Goal: Information Seeking & Learning: Learn about a topic

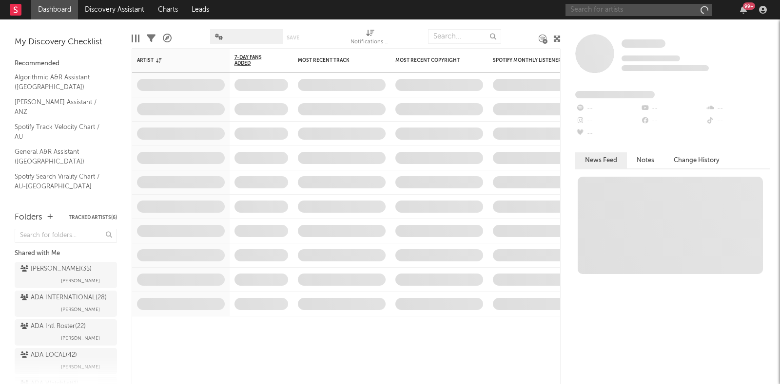
click at [680, 6] on input "text" at bounding box center [638, 10] width 146 height 12
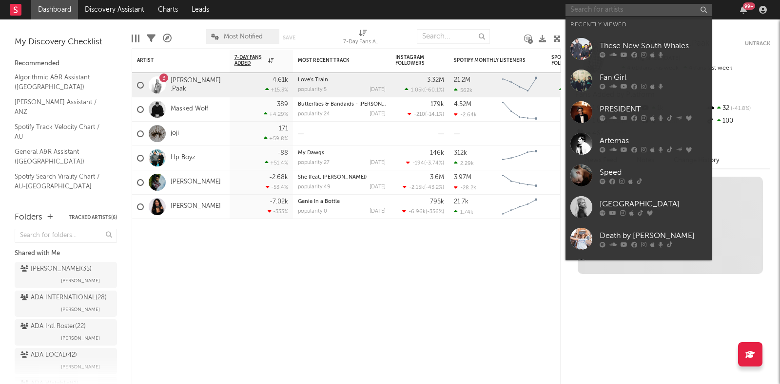
type input "l"
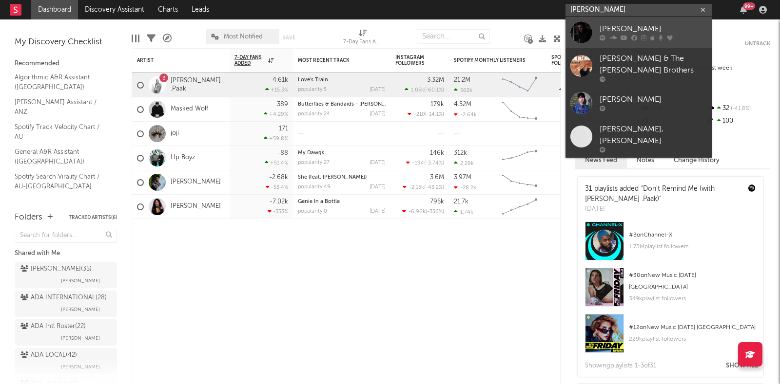
type input "[PERSON_NAME]"
click at [656, 17] on link "[PERSON_NAME]" at bounding box center [638, 33] width 146 height 32
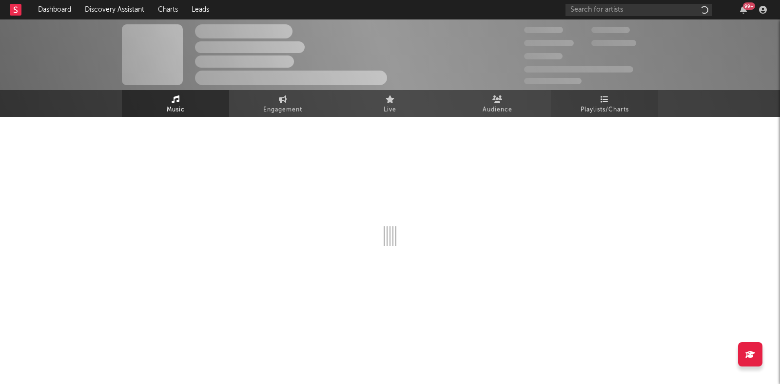
click at [591, 99] on link "Playlists/Charts" at bounding box center [604, 103] width 107 height 27
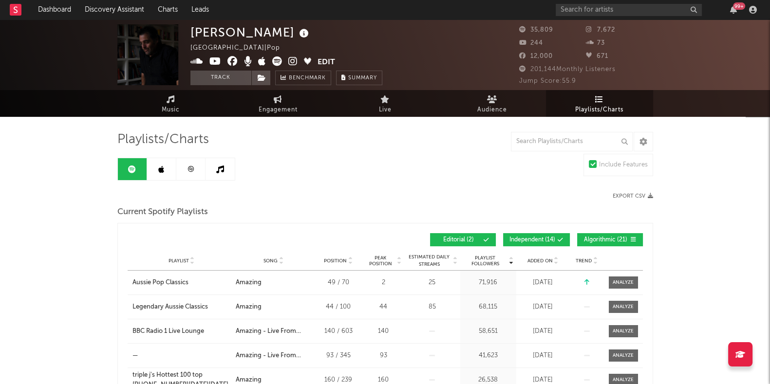
click at [601, 239] on span "Algorithmic ( 21 )" at bounding box center [606, 240] width 45 height 6
click at [529, 239] on span "Independent ( 14 )" at bounding box center [533, 240] width 46 height 6
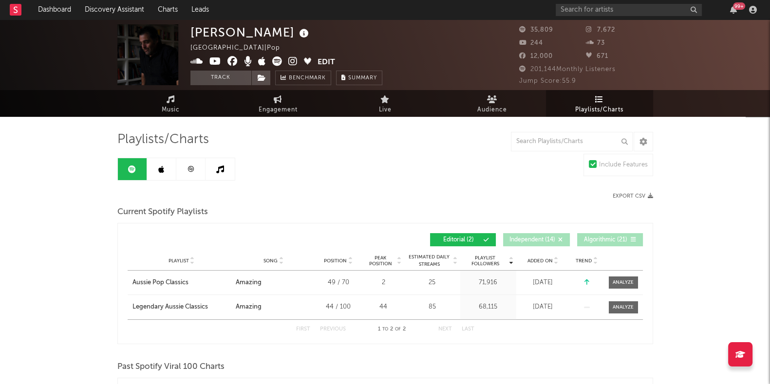
click at [163, 169] on icon at bounding box center [161, 170] width 6 height 8
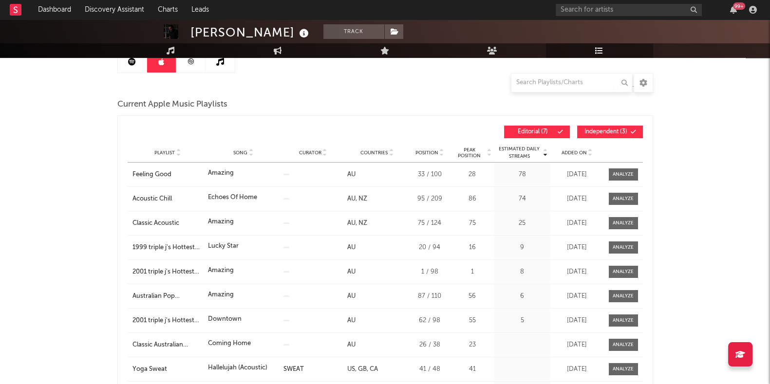
scroll to position [121, 0]
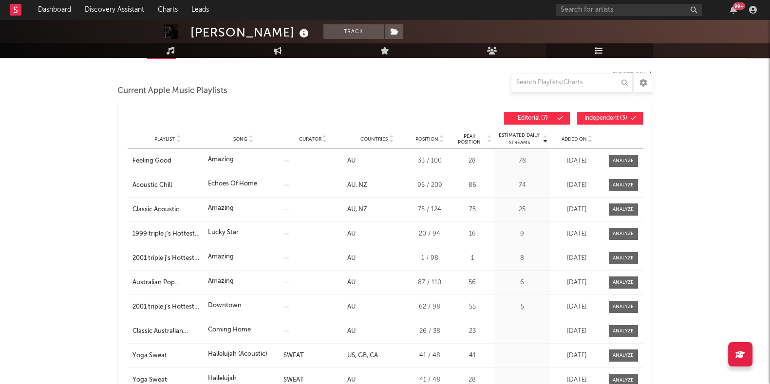
click at [590, 115] on span "Independent ( 3 )" at bounding box center [606, 118] width 45 height 6
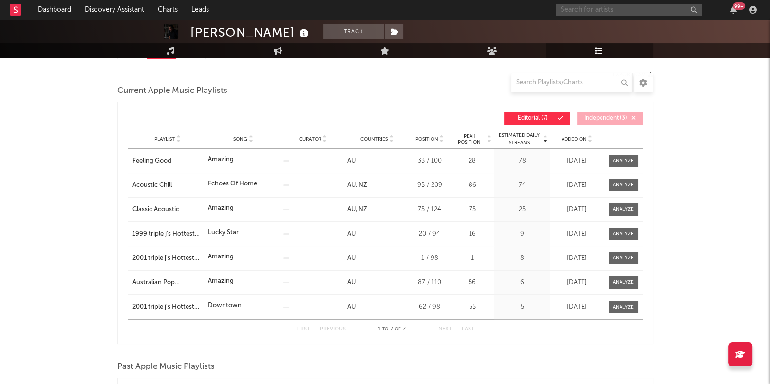
click at [586, 6] on input "text" at bounding box center [629, 10] width 146 height 12
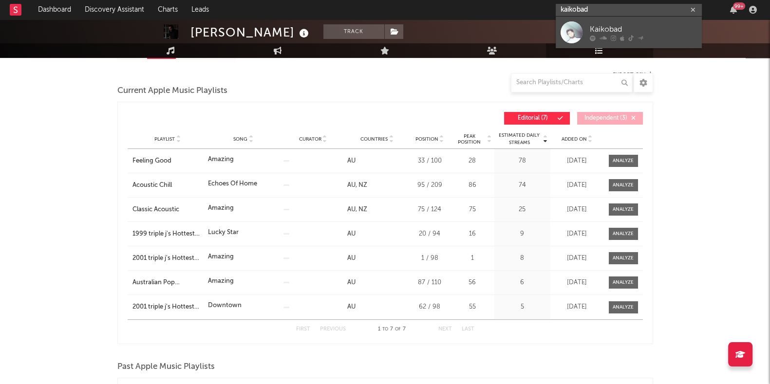
type input "kaikobad"
click at [614, 23] on link "Kaikobad" at bounding box center [629, 33] width 146 height 32
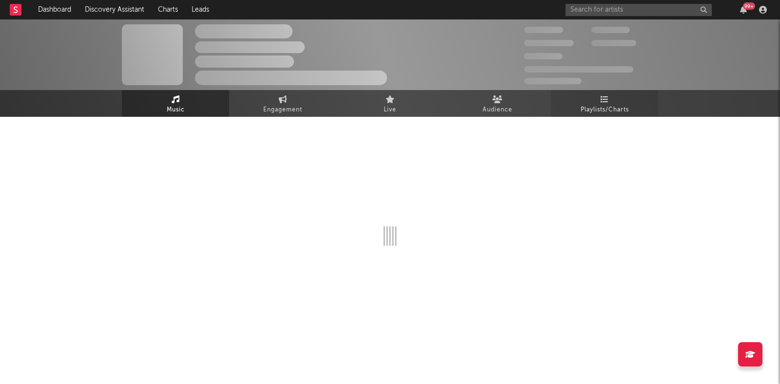
click at [592, 106] on span "Playlists/Charts" at bounding box center [604, 110] width 48 height 12
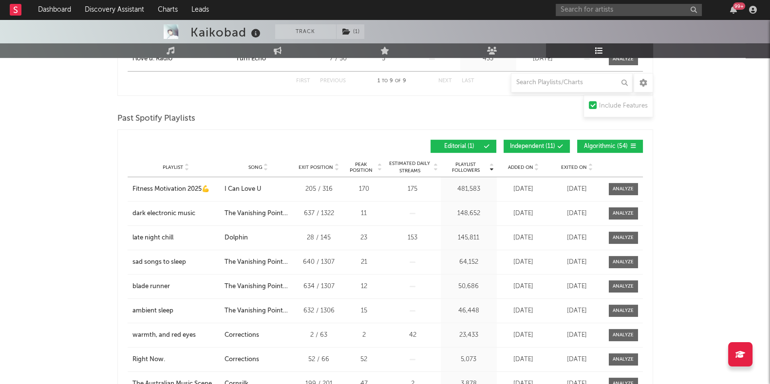
scroll to position [426, 0]
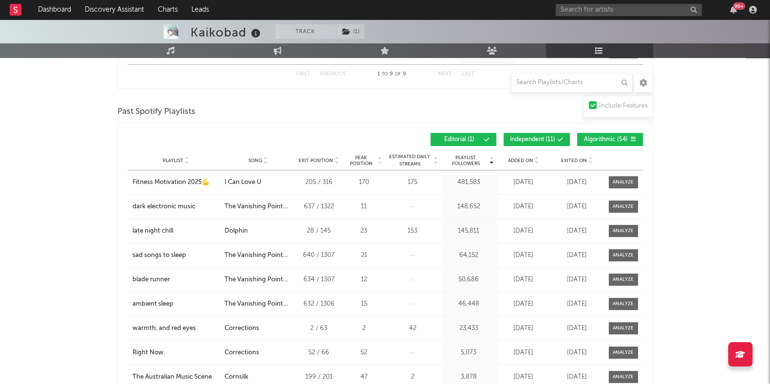
click at [600, 141] on span "Algorithmic ( 54 )" at bounding box center [606, 140] width 45 height 6
click at [548, 139] on span "Independent ( 11 )" at bounding box center [532, 140] width 45 height 6
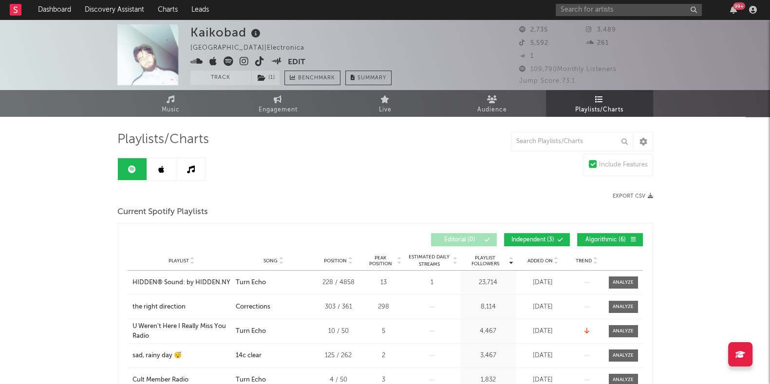
scroll to position [0, 0]
click at [168, 168] on link at bounding box center [161, 169] width 29 height 22
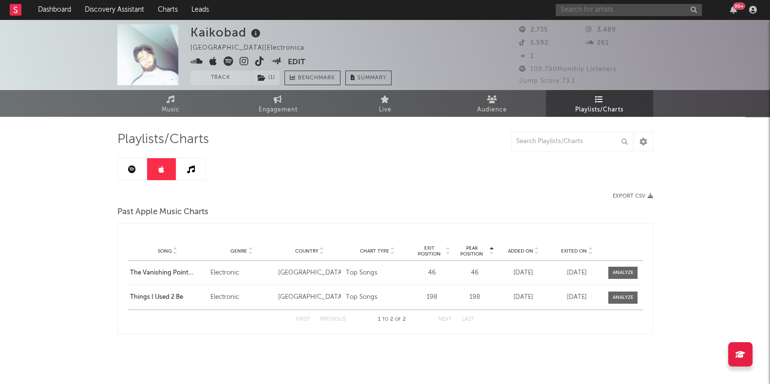
click at [597, 9] on input "text" at bounding box center [629, 10] width 146 height 12
click at [625, 12] on input "death by [PERSON_NAME]" at bounding box center [629, 10] width 146 height 12
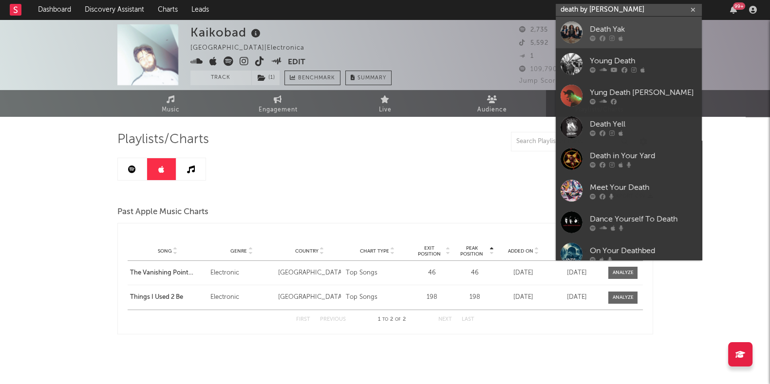
type input "death by [PERSON_NAME]"
click at [624, 31] on div "Death Yak" at bounding box center [643, 29] width 107 height 12
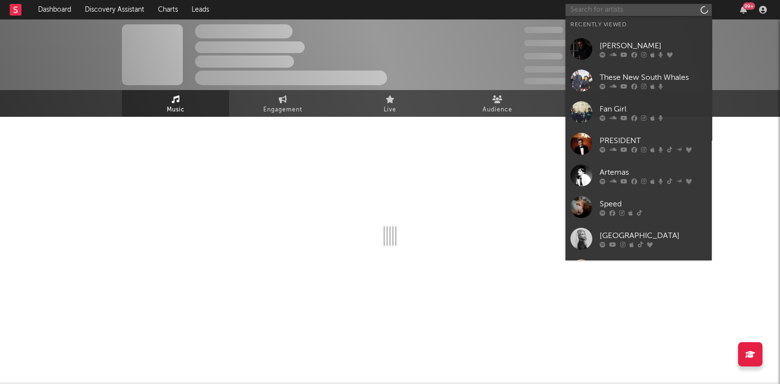
click at [626, 14] on input "text" at bounding box center [638, 10] width 146 height 12
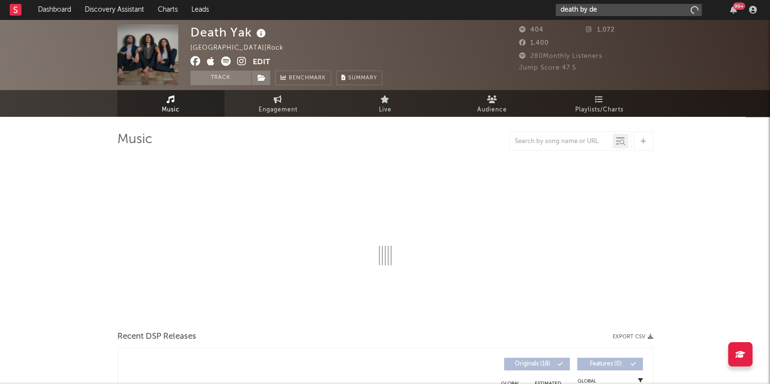
type input "death by den"
select select "1w"
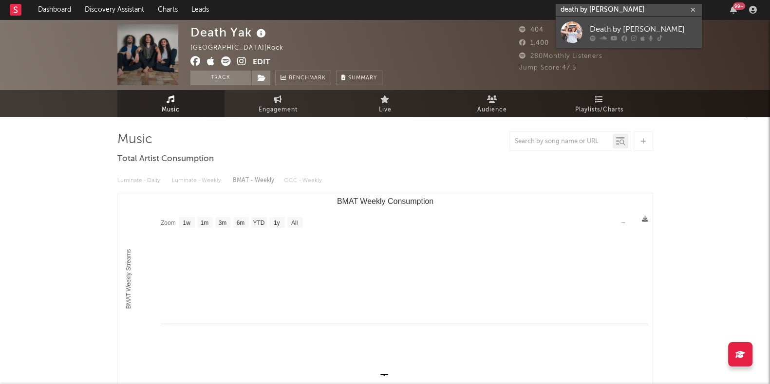
type input "death by [PERSON_NAME]"
click at [636, 22] on link "Death by [PERSON_NAME]" at bounding box center [629, 33] width 146 height 32
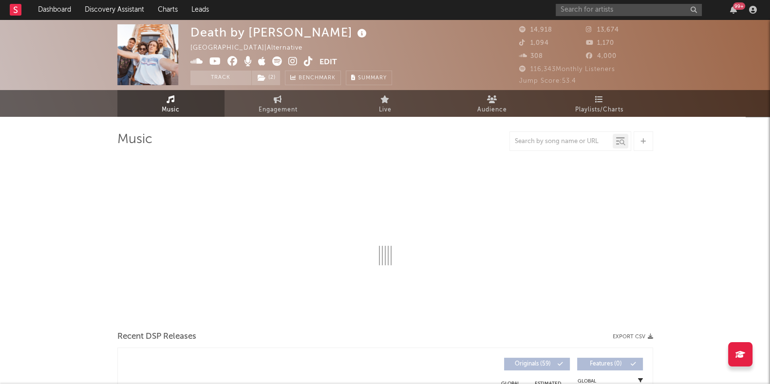
select select "6m"
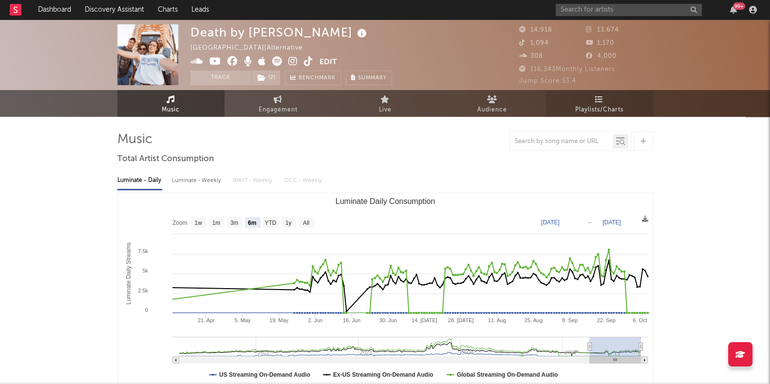
click at [637, 110] on link "Playlists/Charts" at bounding box center [599, 103] width 107 height 27
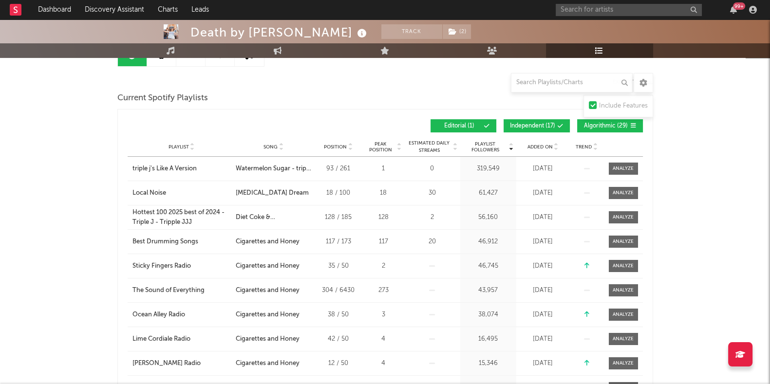
scroll to position [121, 0]
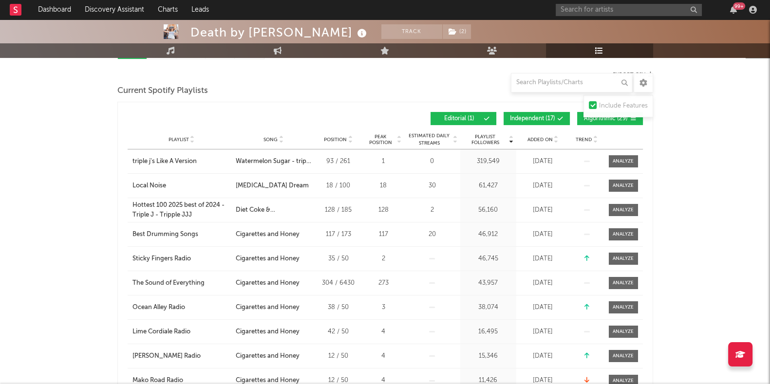
click at [582, 122] on button "Algorithmic ( 29 )" at bounding box center [610, 118] width 66 height 13
click at [534, 121] on span "Independent ( 17 )" at bounding box center [532, 119] width 45 height 6
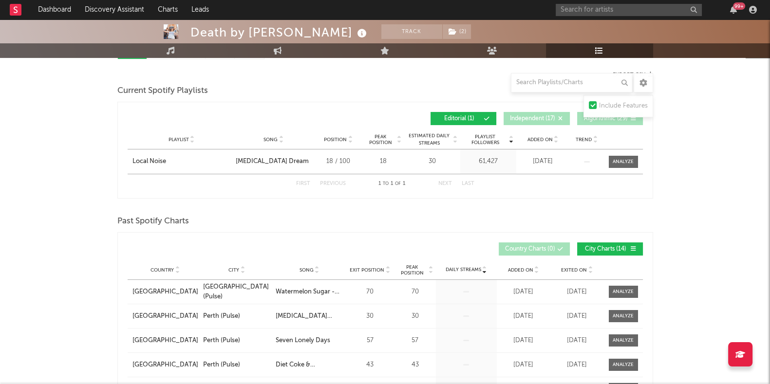
scroll to position [0, 0]
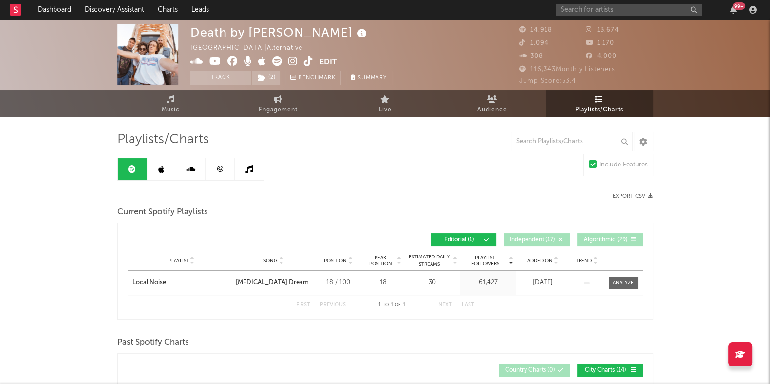
click at [164, 167] on link at bounding box center [161, 169] width 29 height 22
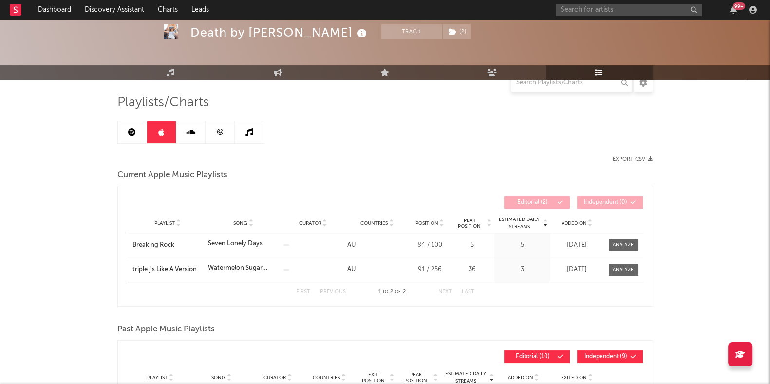
scroll to position [60, 0]
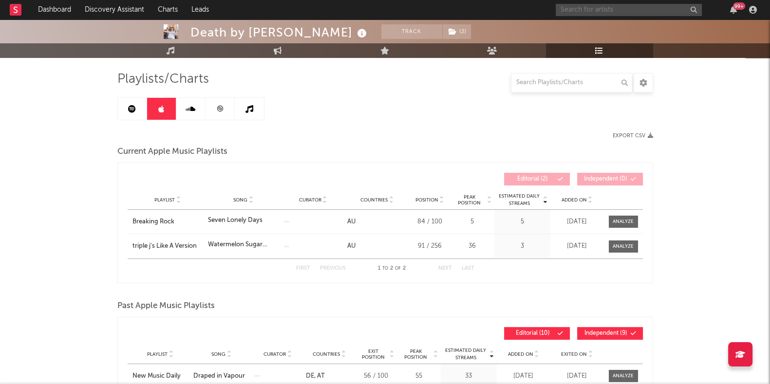
click at [608, 12] on input "text" at bounding box center [629, 10] width 146 height 12
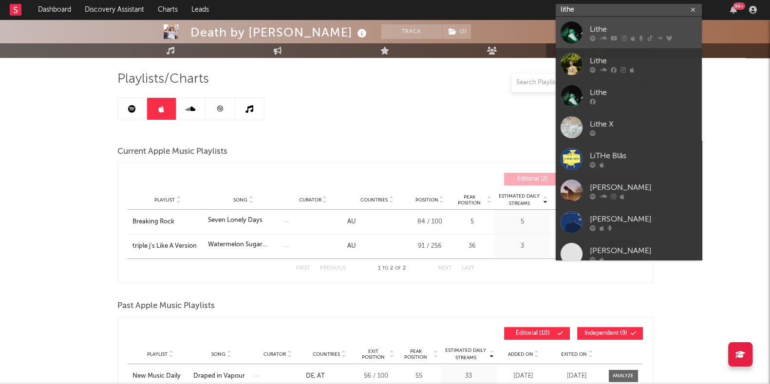
type input "lithe"
click at [608, 25] on div "Lithe" at bounding box center [643, 29] width 107 height 12
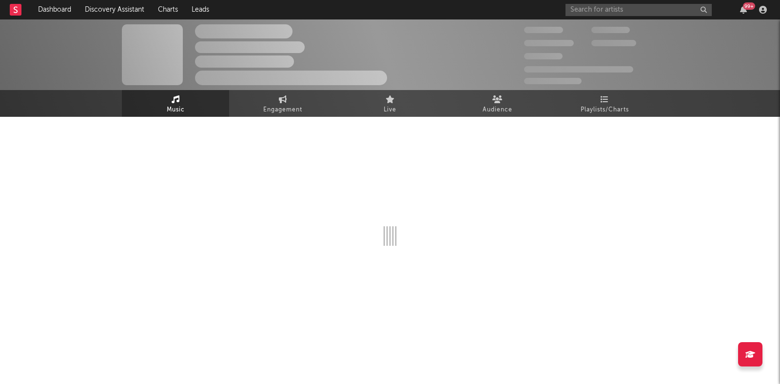
select select "6m"
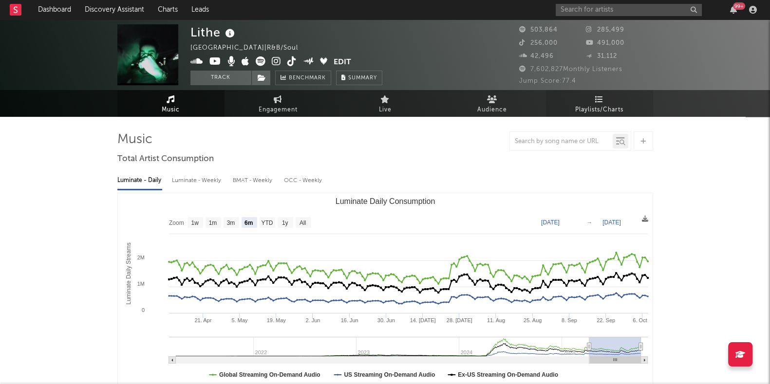
click at [594, 97] on link "Playlists/Charts" at bounding box center [599, 103] width 107 height 27
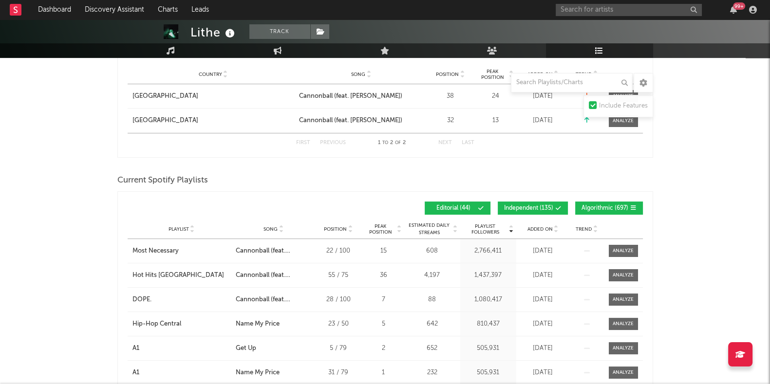
scroll to position [305, 0]
click at [606, 211] on button "Algorithmic ( 697 )" at bounding box center [609, 207] width 68 height 13
click at [523, 208] on span "Independent ( 135 )" at bounding box center [528, 208] width 49 height 6
click at [258, 223] on div "Playlist City Song Position Peak Position Estimated Daily Streams Playlist Foll…" at bounding box center [385, 228] width 515 height 19
click at [263, 225] on div "Song" at bounding box center [274, 228] width 76 height 7
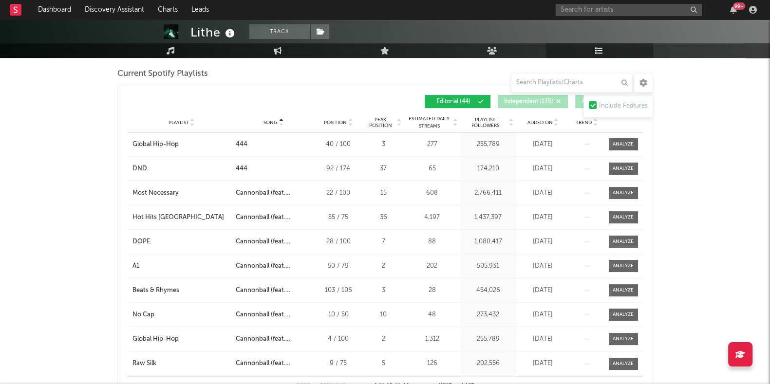
scroll to position [487, 0]
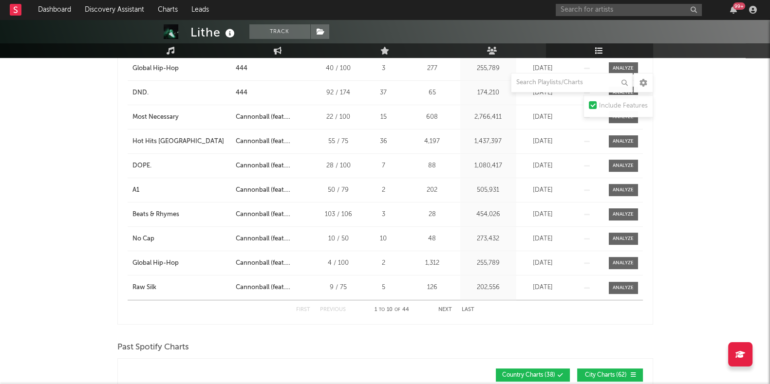
click at [448, 308] on button "Next" at bounding box center [446, 309] width 14 height 5
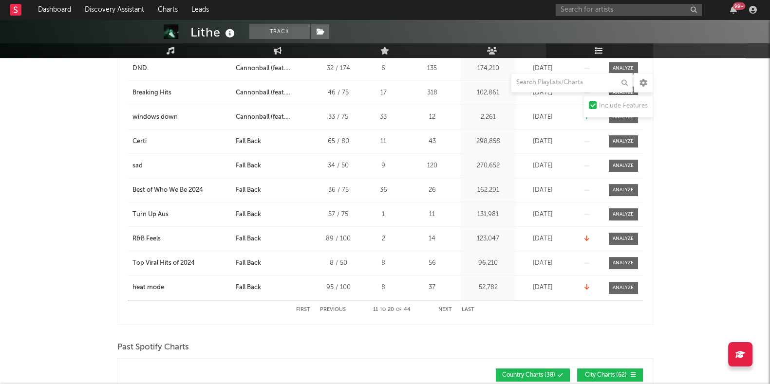
click at [448, 308] on button "Next" at bounding box center [446, 309] width 14 height 5
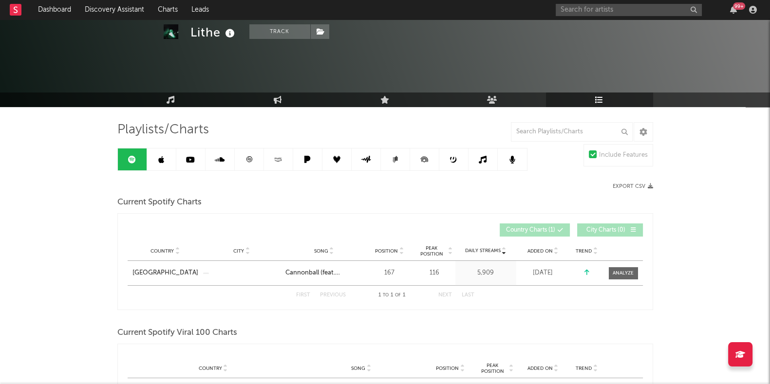
scroll to position [0, 0]
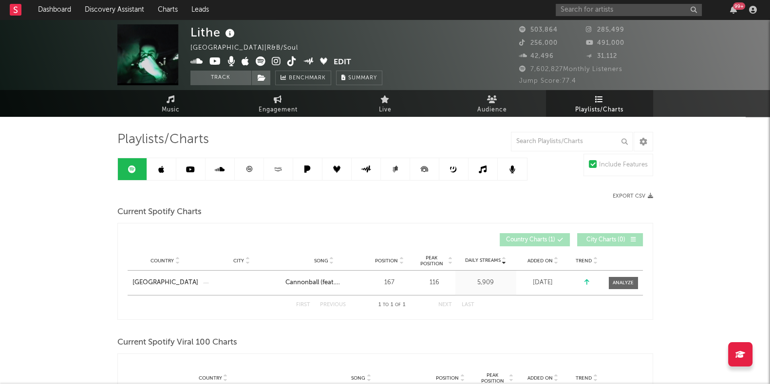
click at [162, 170] on icon at bounding box center [161, 170] width 6 height 8
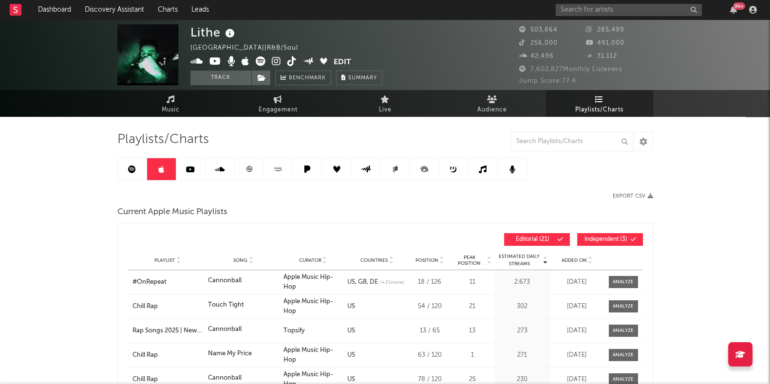
click at [605, 237] on span "Independent ( 3 )" at bounding box center [606, 240] width 45 height 6
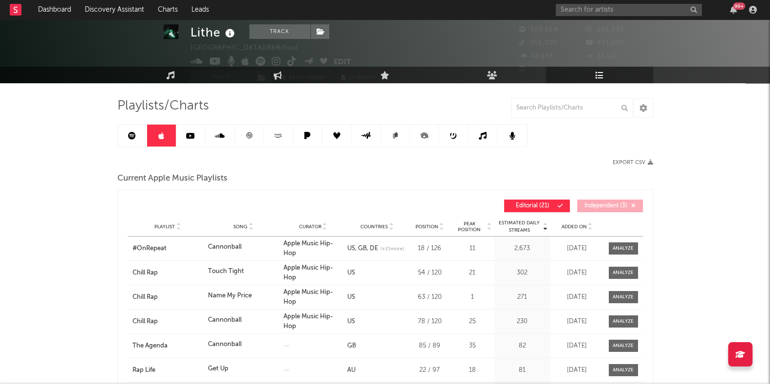
scroll to position [121, 0]
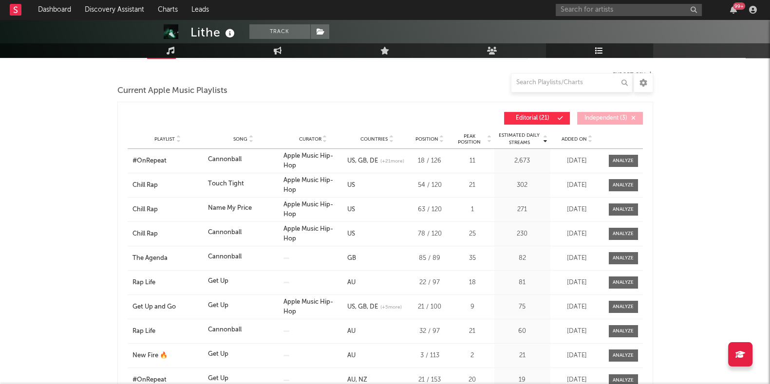
click at [236, 140] on span "Song" at bounding box center [240, 139] width 14 height 6
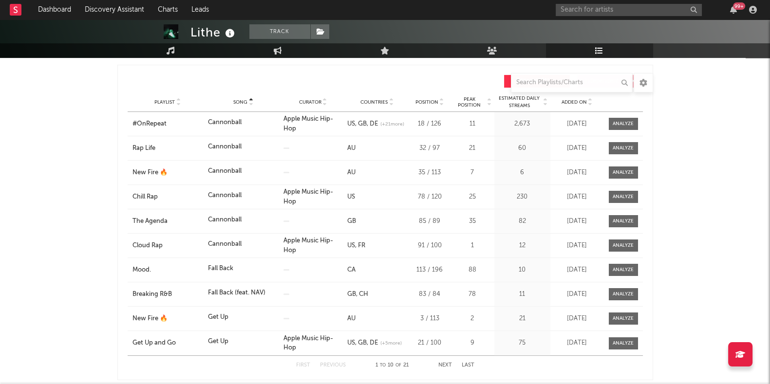
scroll to position [183, 0]
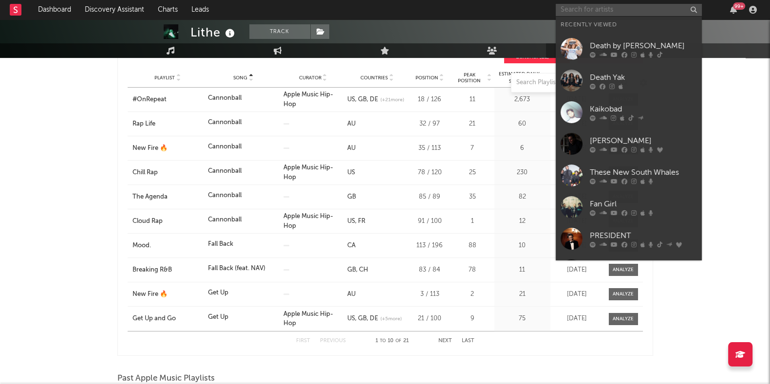
click at [576, 7] on input "text" at bounding box center [629, 10] width 146 height 12
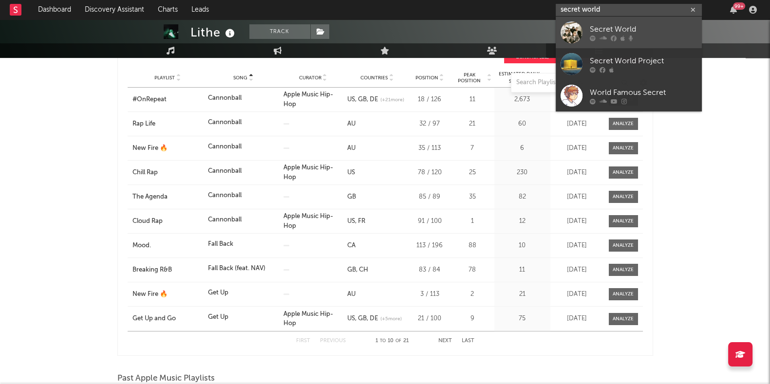
type input "secret world"
click at [611, 30] on div "Secret World" at bounding box center [643, 29] width 107 height 12
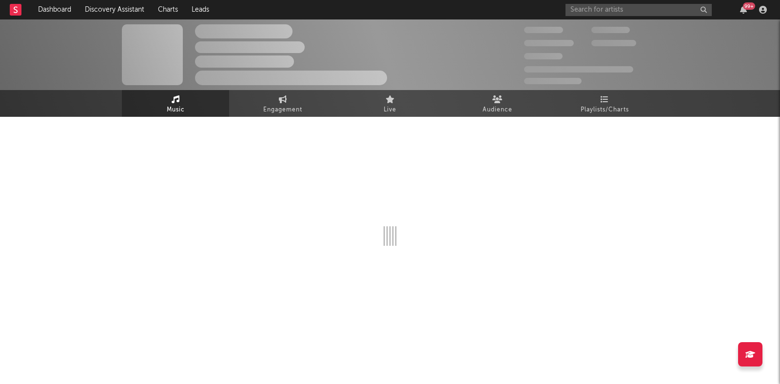
select select "6m"
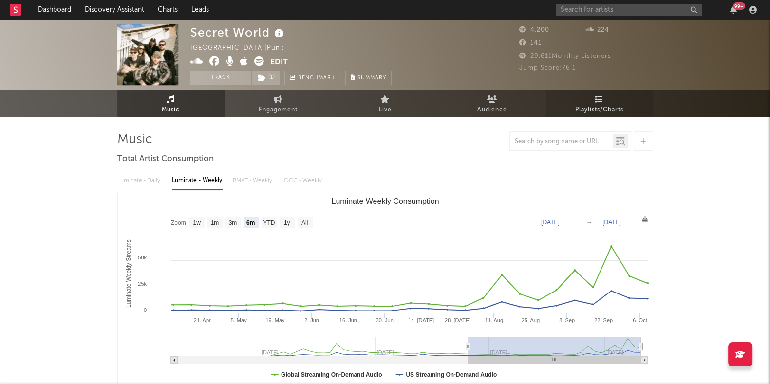
click at [624, 101] on link "Playlists/Charts" at bounding box center [599, 103] width 107 height 27
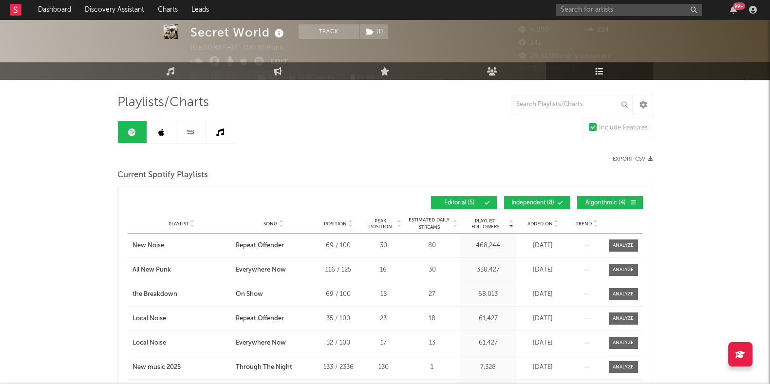
scroll to position [121, 0]
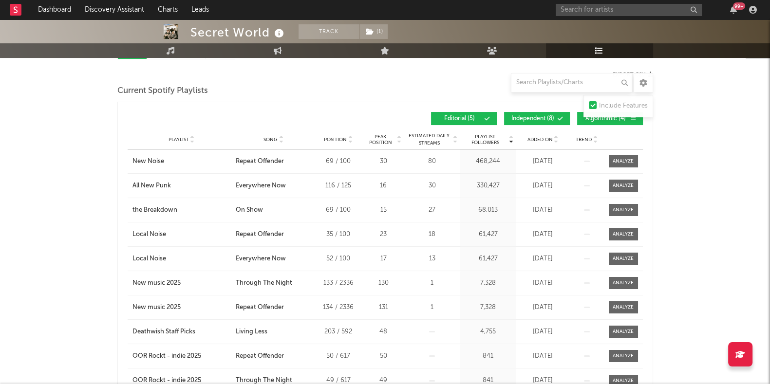
click at [609, 121] on button "Algorithmic ( 4 )" at bounding box center [610, 118] width 66 height 13
click at [543, 120] on span "Independent ( 8 )" at bounding box center [533, 119] width 45 height 6
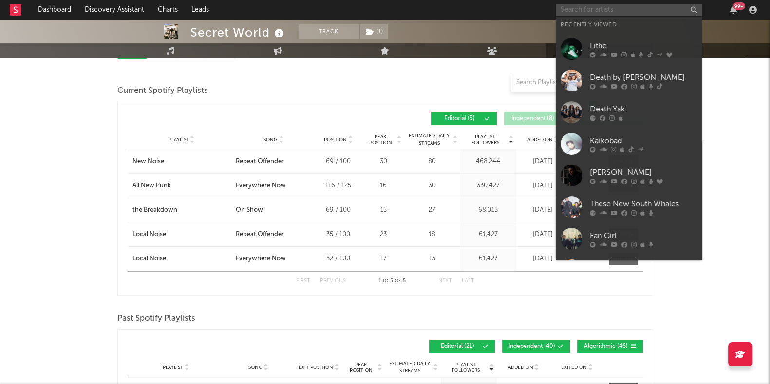
click at [581, 12] on input "text" at bounding box center [629, 10] width 146 height 12
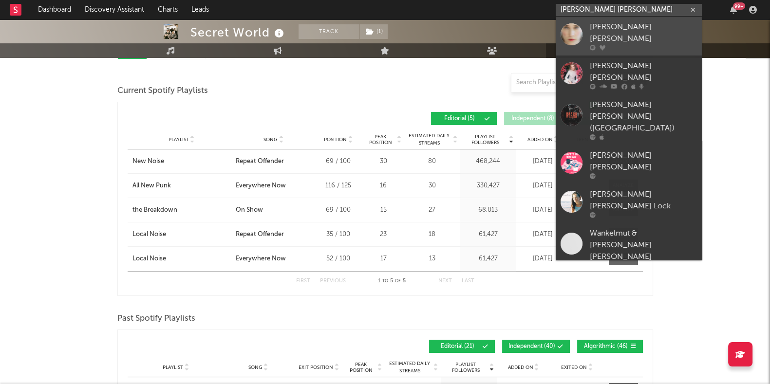
type input "[PERSON_NAME] [PERSON_NAME]"
click at [618, 25] on div "[PERSON_NAME] [PERSON_NAME]" at bounding box center [643, 32] width 107 height 23
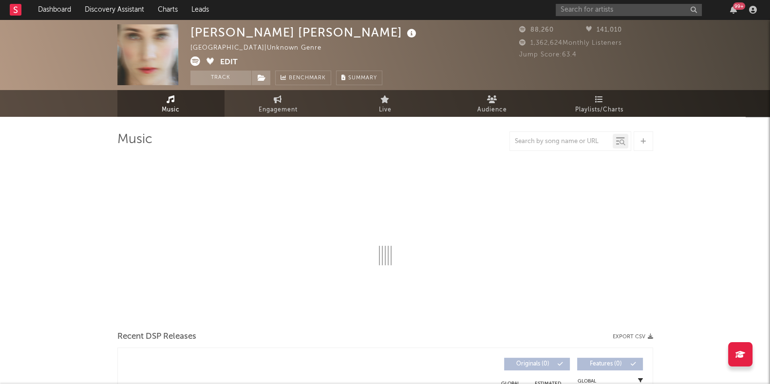
select select "6m"
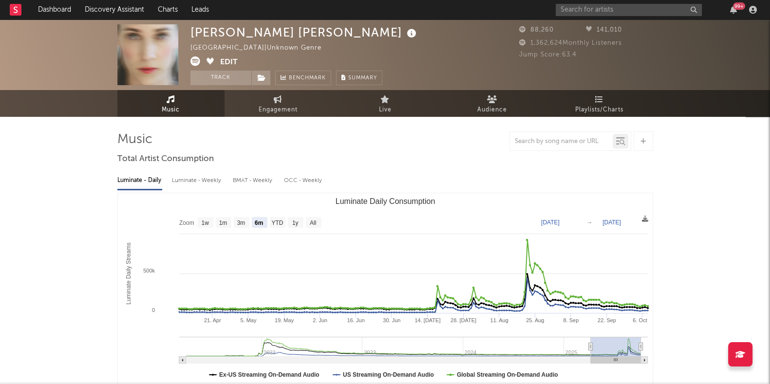
select select "6m"
click at [590, 97] on link "Playlists/Charts" at bounding box center [599, 103] width 107 height 27
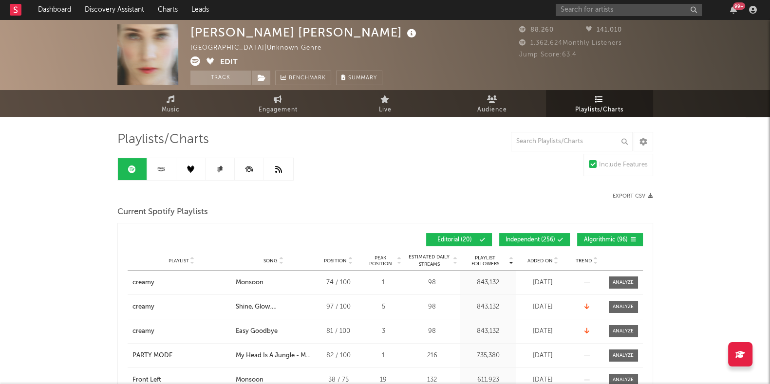
click at [602, 235] on button "Algorithmic ( 96 )" at bounding box center [610, 239] width 66 height 13
click at [520, 240] on span "Independent ( 256 )" at bounding box center [531, 240] width 50 height 6
click at [535, 258] on span "Added On" at bounding box center [540, 261] width 25 height 6
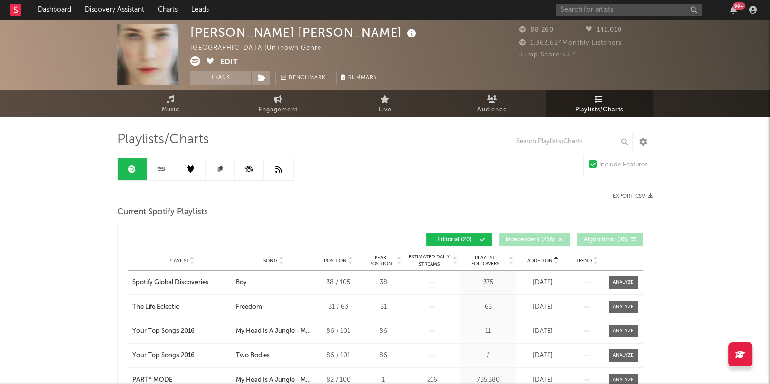
click at [535, 258] on span "Added On" at bounding box center [540, 261] width 25 height 6
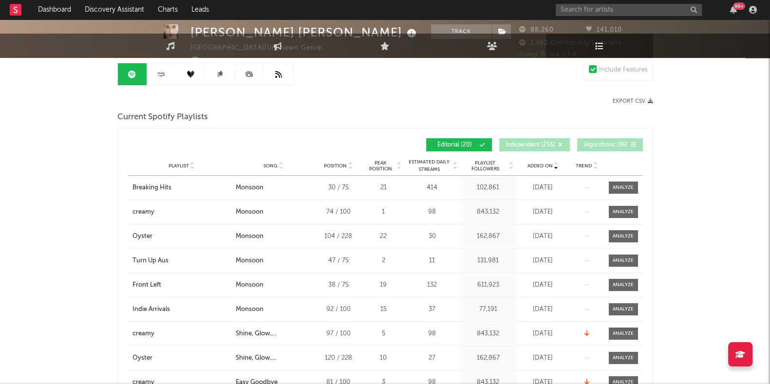
scroll to position [121, 0]
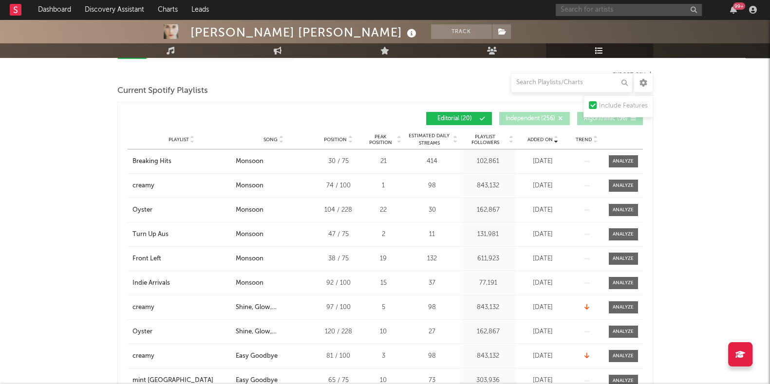
click at [564, 7] on input "text" at bounding box center [629, 10] width 146 height 12
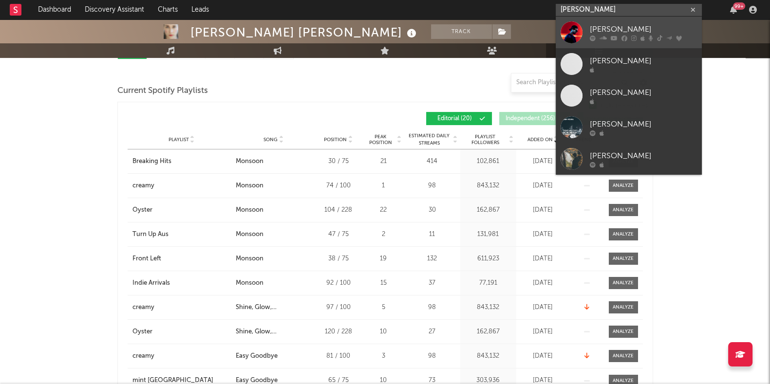
type input "[PERSON_NAME]"
click at [617, 28] on div "[PERSON_NAME]" at bounding box center [643, 29] width 107 height 12
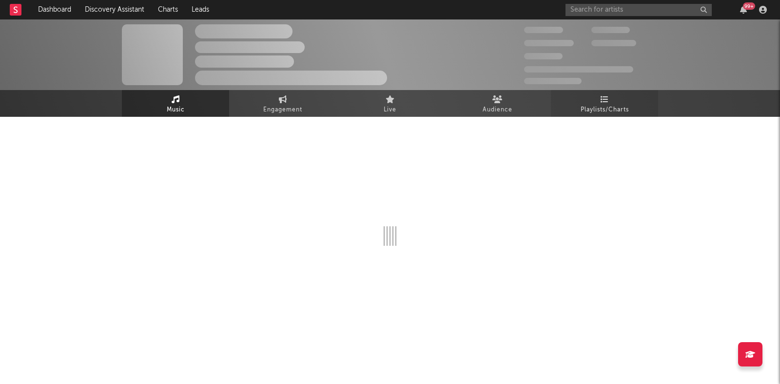
click at [587, 98] on link "Playlists/Charts" at bounding box center [604, 103] width 107 height 27
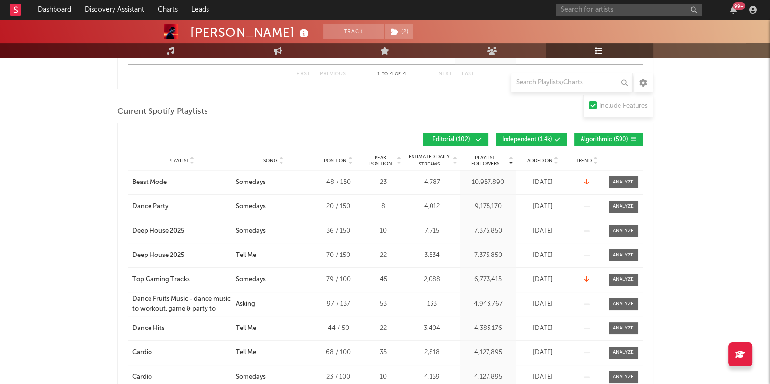
scroll to position [305, 0]
click at [609, 141] on span "Algorithmic ( 590 )" at bounding box center [605, 139] width 48 height 6
click at [531, 138] on span "Independent ( 1.4k )" at bounding box center [527, 139] width 50 height 6
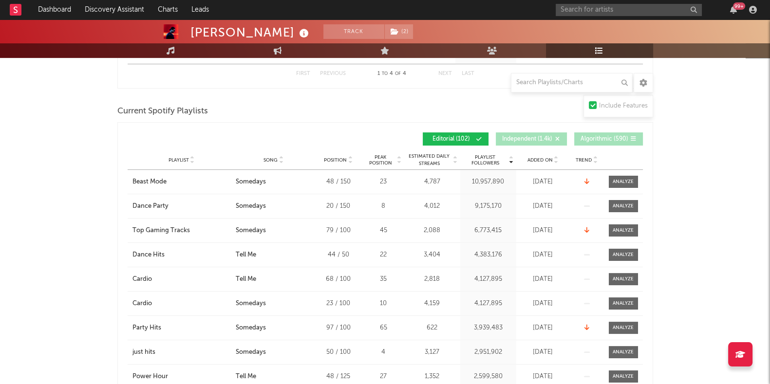
click at [540, 159] on span "Added On" at bounding box center [540, 160] width 25 height 6
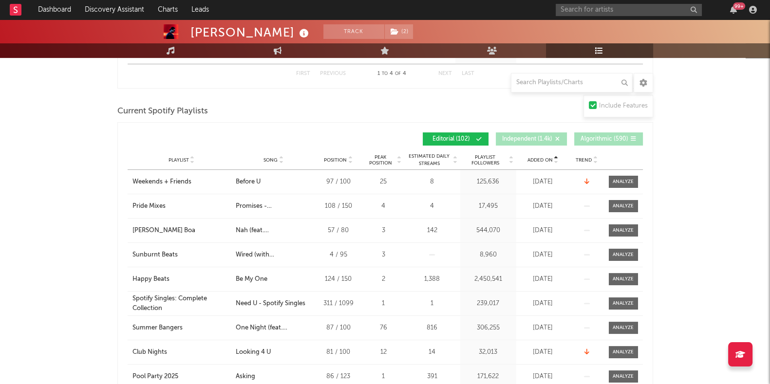
click at [540, 159] on span "Added On" at bounding box center [540, 160] width 25 height 6
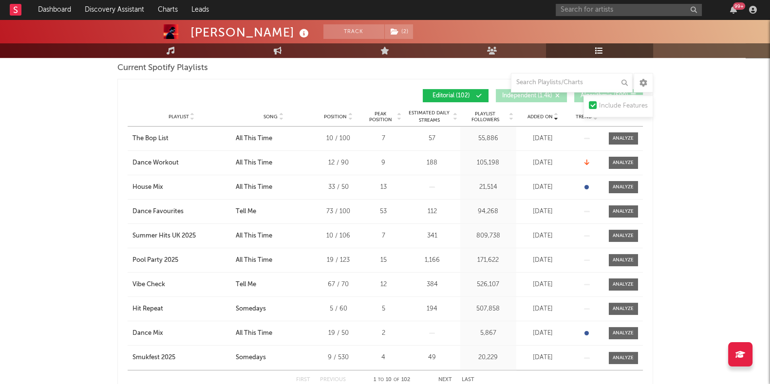
scroll to position [365, 0]
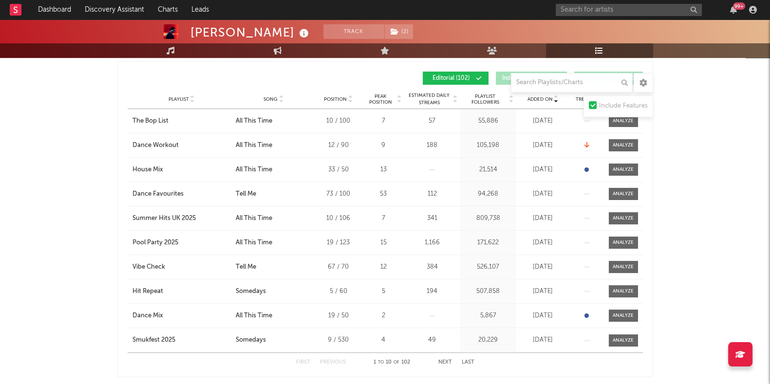
click at [265, 91] on div "Playlist City Song Position Peak Position Estimated Daily Streams Playlist Foll…" at bounding box center [385, 99] width 515 height 19
click at [268, 97] on span "Song" at bounding box center [271, 99] width 14 height 6
click at [447, 360] on button "Next" at bounding box center [446, 362] width 14 height 5
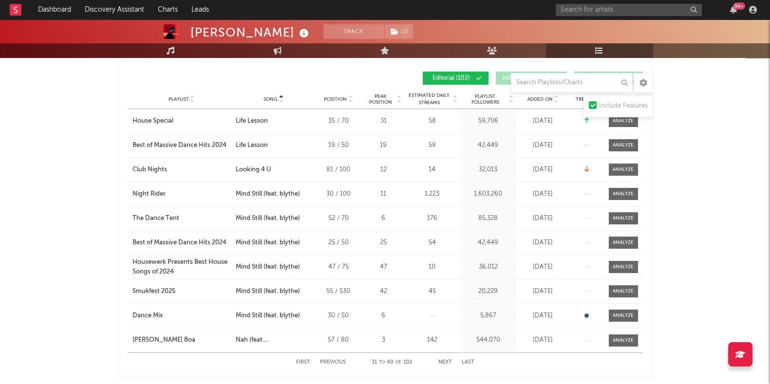
click at [447, 360] on button "Next" at bounding box center [446, 362] width 14 height 5
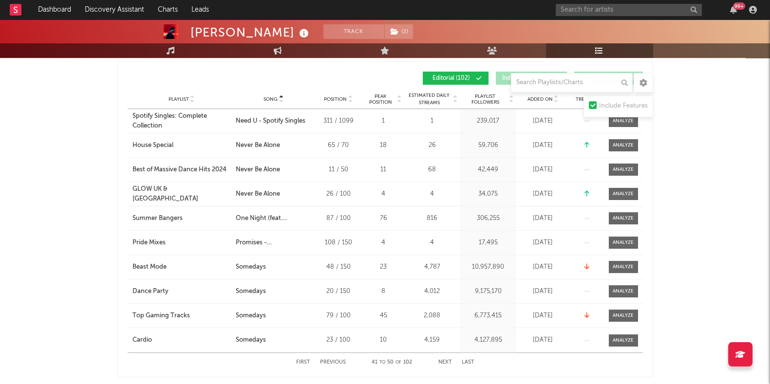
click at [447, 360] on button "Next" at bounding box center [446, 362] width 14 height 5
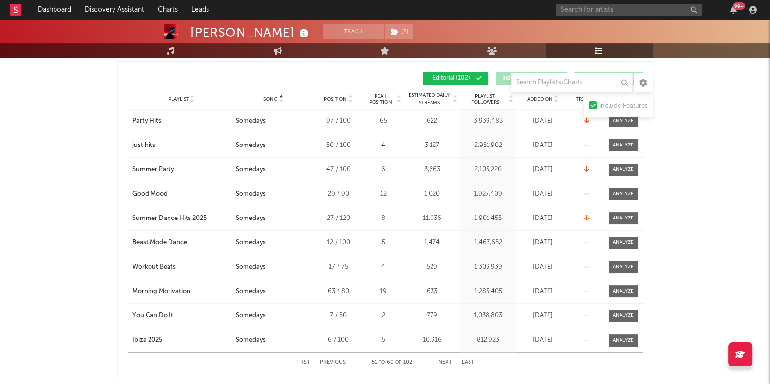
click at [447, 360] on button "Next" at bounding box center [446, 362] width 14 height 5
click at [339, 360] on button "Previous" at bounding box center [333, 362] width 26 height 5
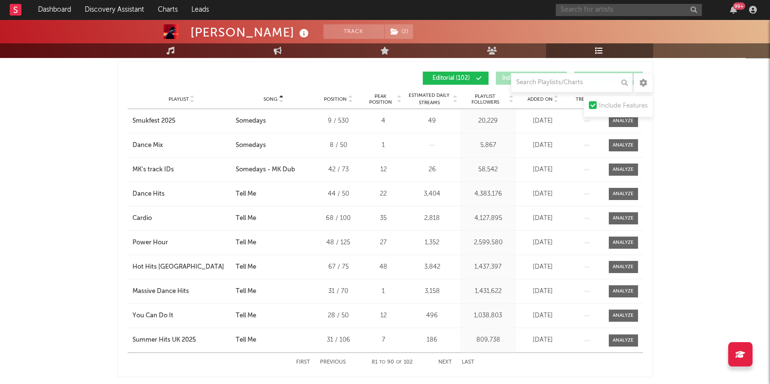
click at [584, 8] on input "text" at bounding box center [629, 10] width 146 height 12
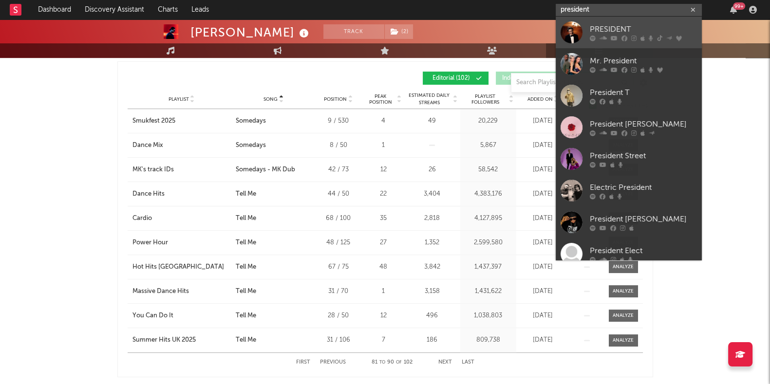
type input "president"
click at [634, 27] on div "PRESIDENT" at bounding box center [643, 29] width 107 height 12
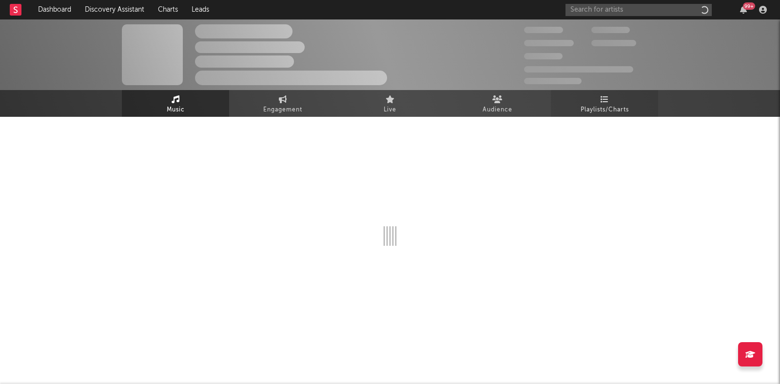
click at [596, 94] on link "Playlists/Charts" at bounding box center [604, 103] width 107 height 27
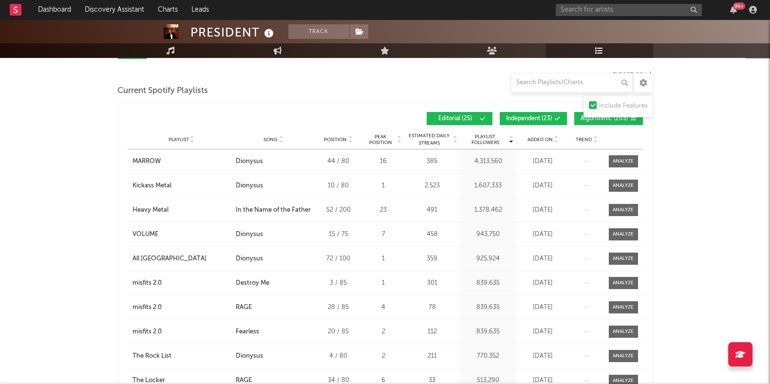
scroll to position [60, 0]
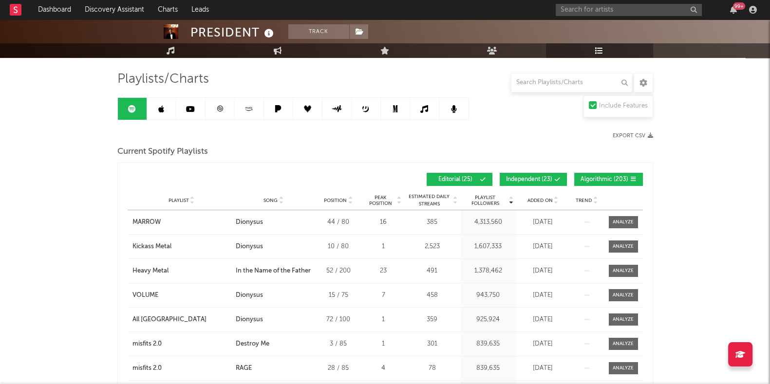
click at [604, 181] on span "Algorithmic ( 203 )" at bounding box center [605, 180] width 48 height 6
click at [534, 180] on span "Independent ( 23 )" at bounding box center [529, 180] width 46 height 6
click at [536, 204] on div "Playlist City Song Position Peak Position Estimated Daily Streams Playlist Foll…" at bounding box center [385, 200] width 515 height 19
click at [536, 200] on span "Added On" at bounding box center [540, 201] width 25 height 6
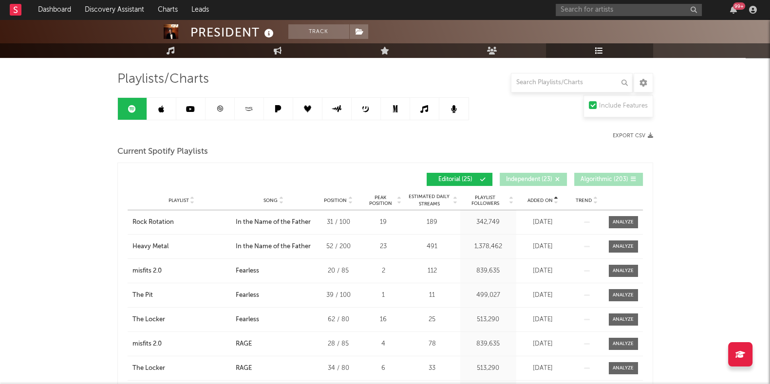
click at [536, 200] on span "Added On" at bounding box center [540, 201] width 25 height 6
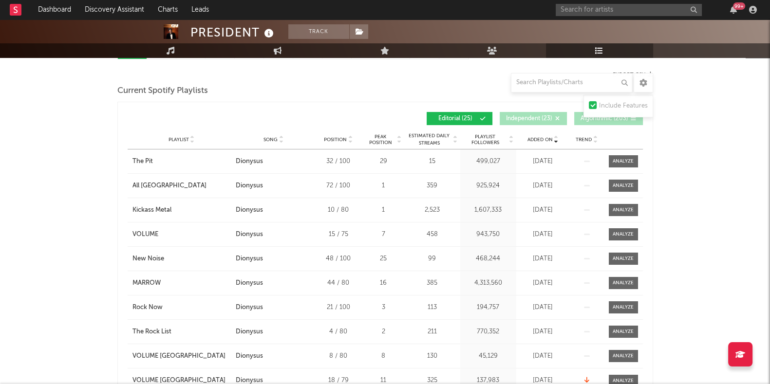
scroll to position [183, 0]
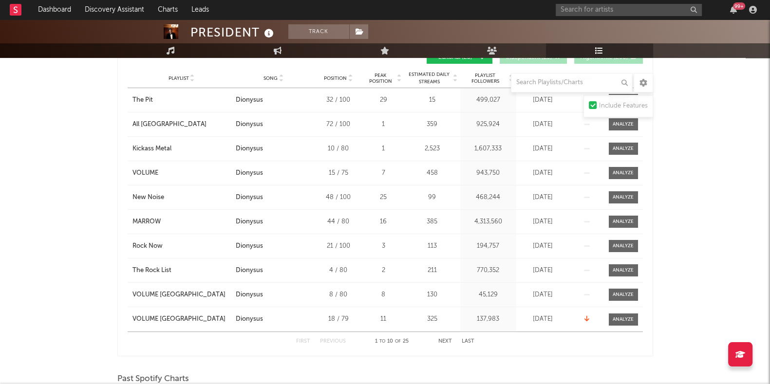
click at [452, 339] on button "Next" at bounding box center [446, 341] width 14 height 5
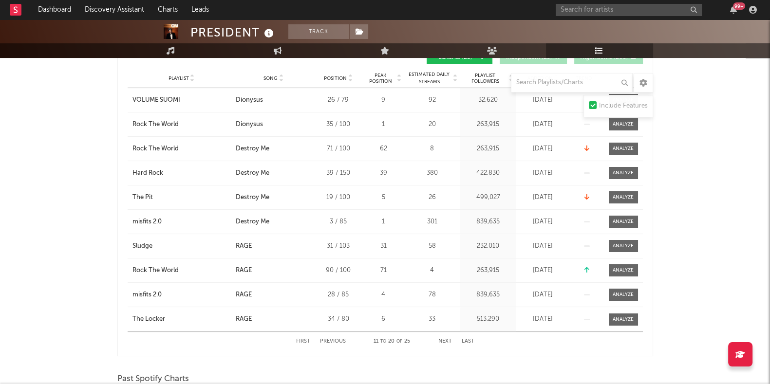
scroll to position [0, 0]
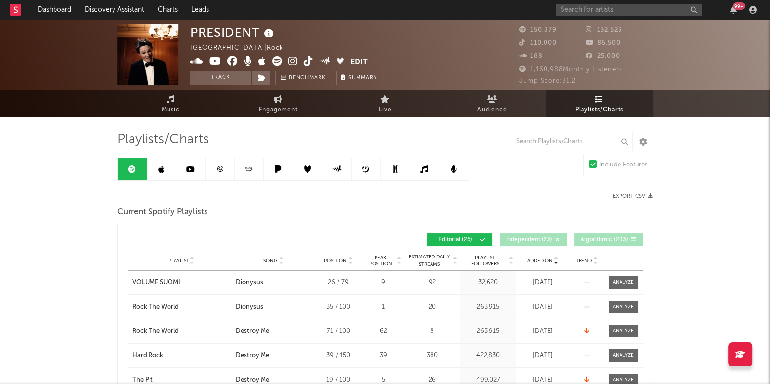
click at [149, 170] on link at bounding box center [161, 169] width 29 height 22
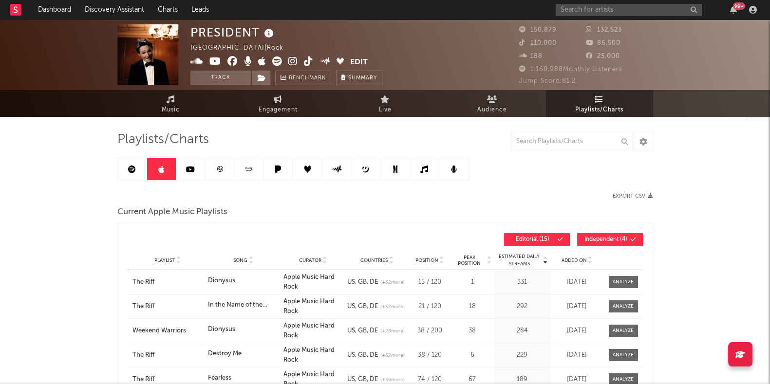
click at [631, 3] on div "99 +" at bounding box center [658, 9] width 205 height 19
click at [630, 7] on input "text" at bounding box center [629, 10] width 146 height 12
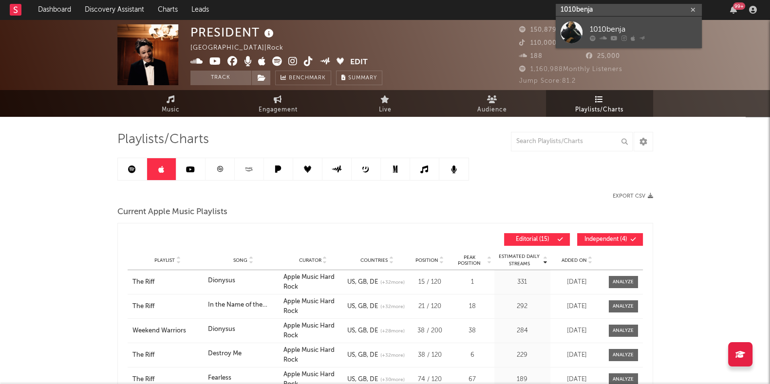
type input "1010benja"
click at [636, 28] on div "1010benja" at bounding box center [643, 29] width 107 height 12
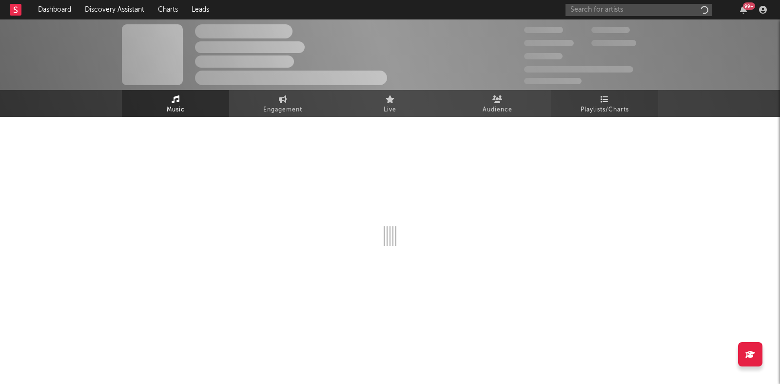
click at [601, 101] on icon at bounding box center [604, 99] width 8 height 8
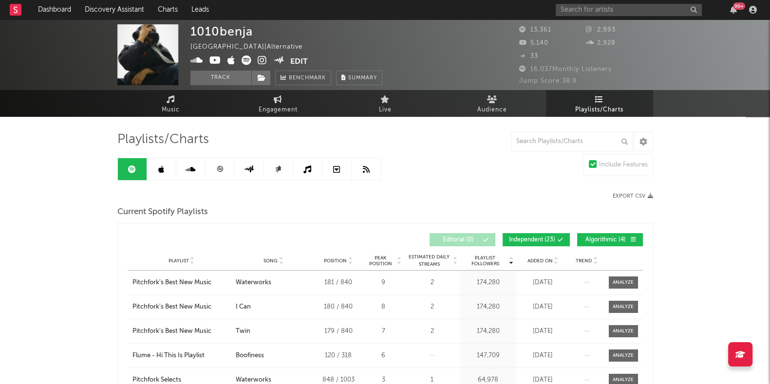
click at [161, 169] on icon at bounding box center [161, 170] width 6 height 8
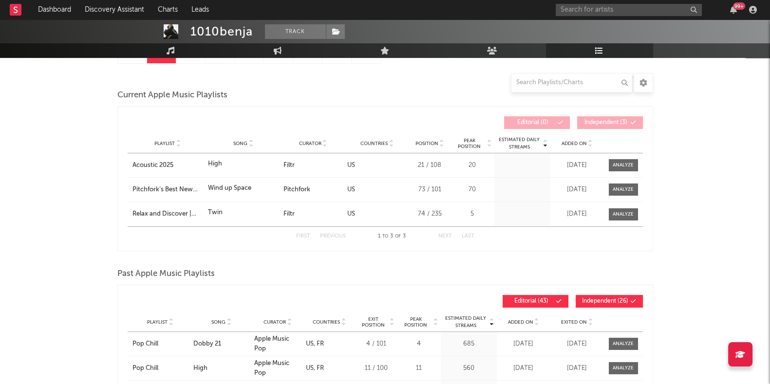
scroll to position [121, 0]
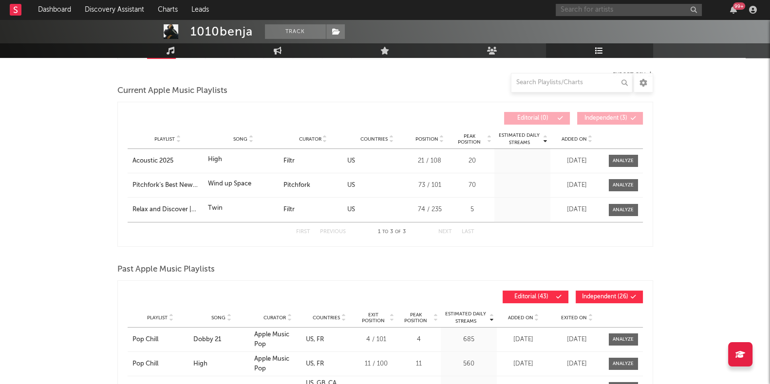
click at [574, 6] on input "text" at bounding box center [629, 10] width 146 height 12
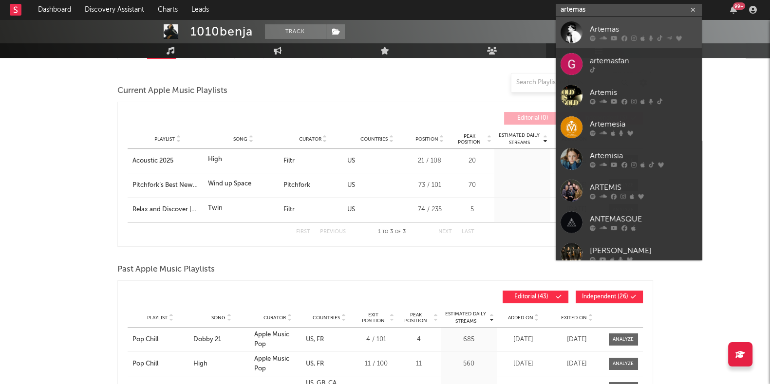
type input "artemas"
click at [587, 27] on link "Artemas" at bounding box center [629, 33] width 146 height 32
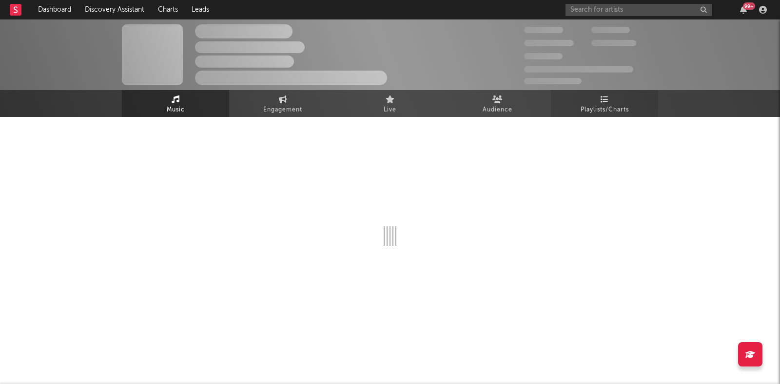
click at [599, 112] on span "Playlists/Charts" at bounding box center [604, 110] width 48 height 12
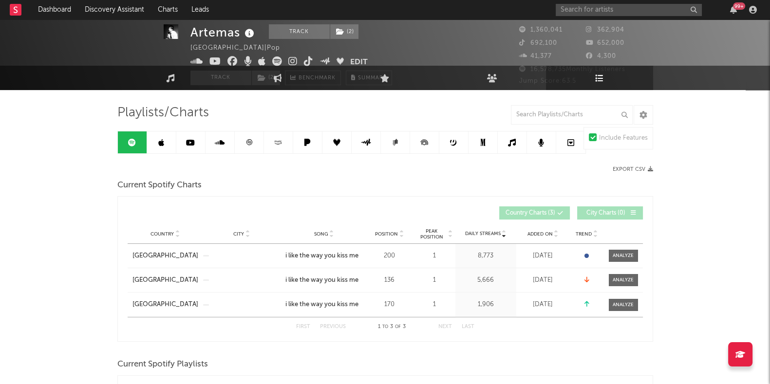
scroll to position [243, 0]
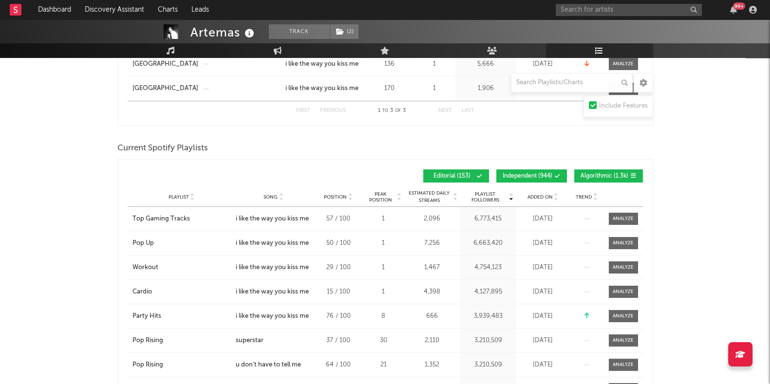
click at [589, 173] on span "Algorithmic ( 1.3k )" at bounding box center [605, 176] width 48 height 6
click at [528, 177] on span "Independent ( 944 )" at bounding box center [528, 176] width 50 height 6
click at [268, 194] on span "Song" at bounding box center [271, 197] width 14 height 6
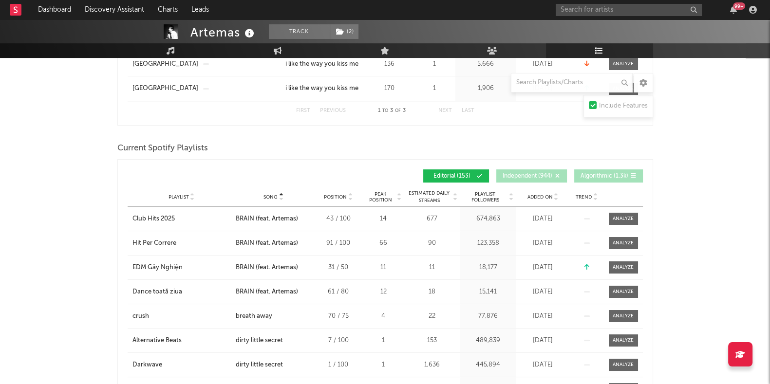
click at [270, 194] on span "Song" at bounding box center [271, 197] width 14 height 6
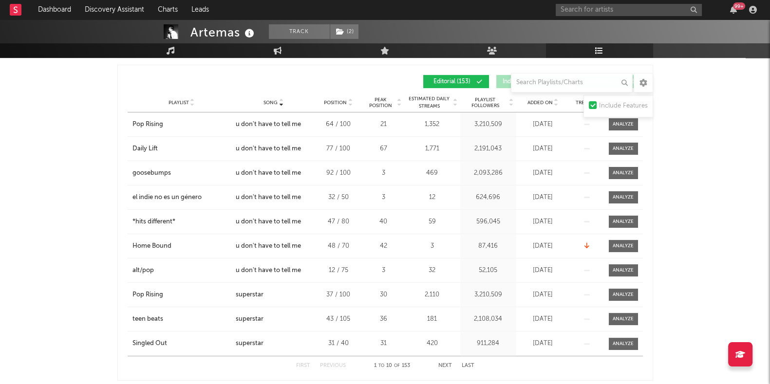
scroll to position [365, 0]
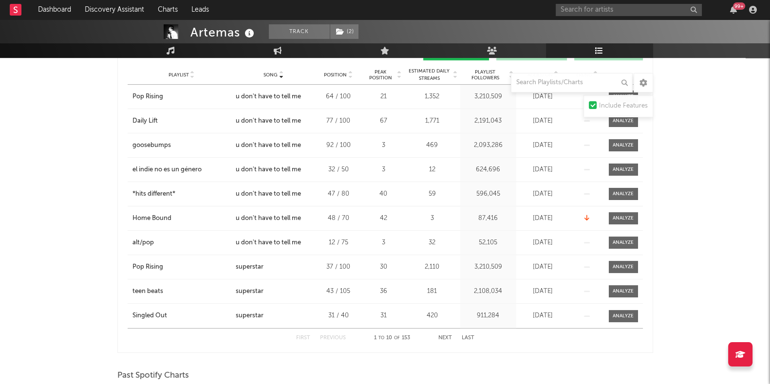
click at [443, 338] on button "Next" at bounding box center [446, 338] width 14 height 5
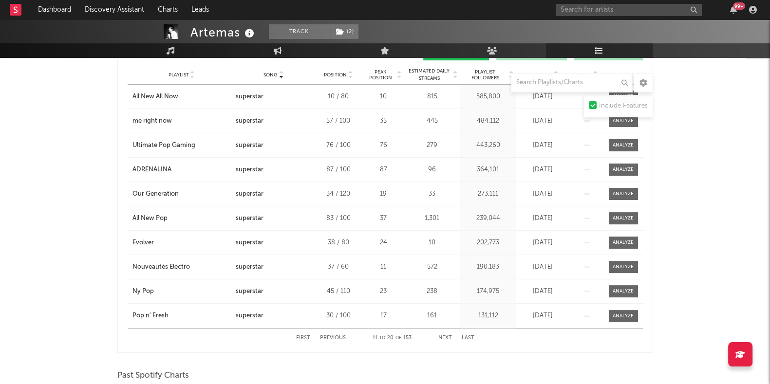
click at [443, 338] on button "Next" at bounding box center [446, 338] width 14 height 5
click at [335, 336] on button "Previous" at bounding box center [333, 338] width 26 height 5
click at [587, 11] on input "text" at bounding box center [629, 10] width 146 height 12
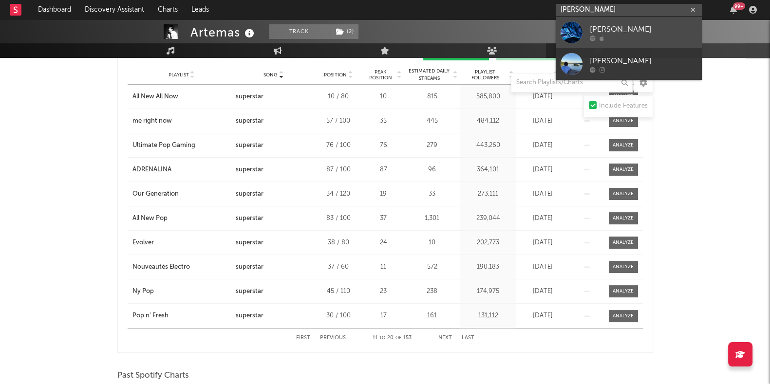
type input "[PERSON_NAME]"
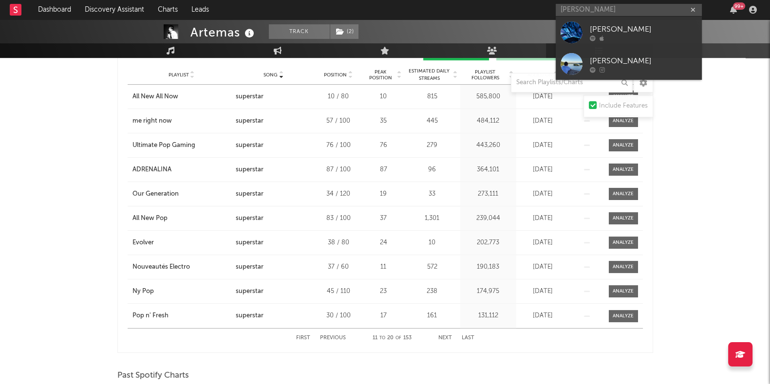
drag, startPoint x: 661, startPoint y: 22, endPoint x: 593, endPoint y: 81, distance: 90.2
click at [661, 22] on link "[PERSON_NAME]" at bounding box center [629, 33] width 146 height 32
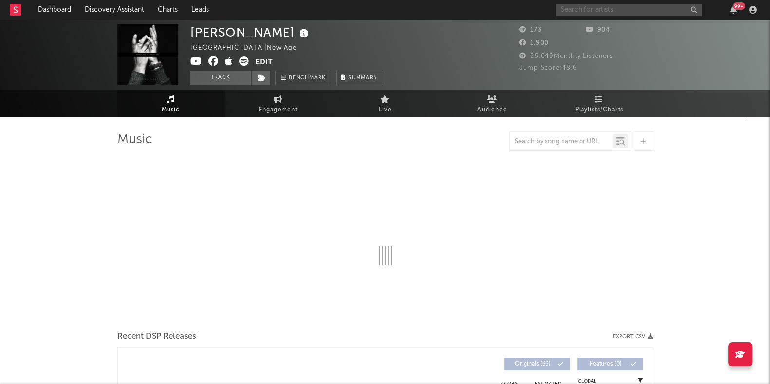
click at [603, 15] on input "text" at bounding box center [629, 10] width 146 height 12
select select "1w"
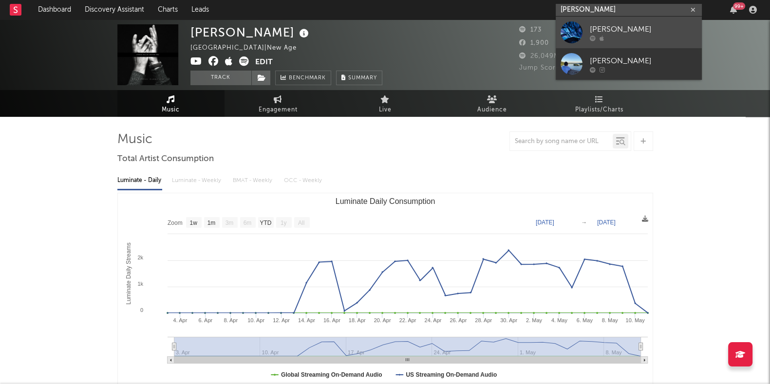
type input "[PERSON_NAME]"
click at [609, 27] on div "[PERSON_NAME]" at bounding box center [643, 29] width 107 height 12
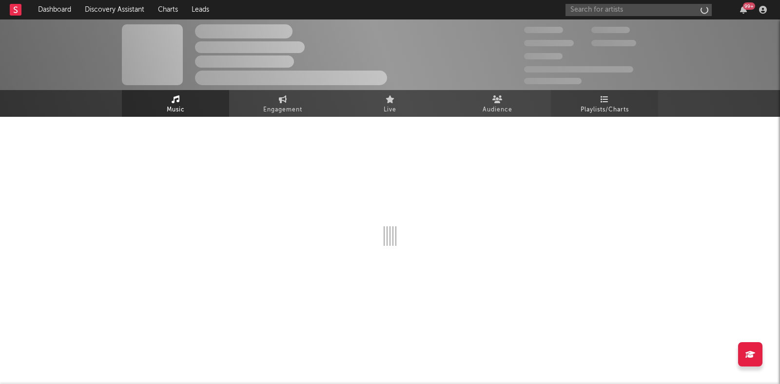
click at [595, 106] on span "Playlists/Charts" at bounding box center [604, 110] width 48 height 12
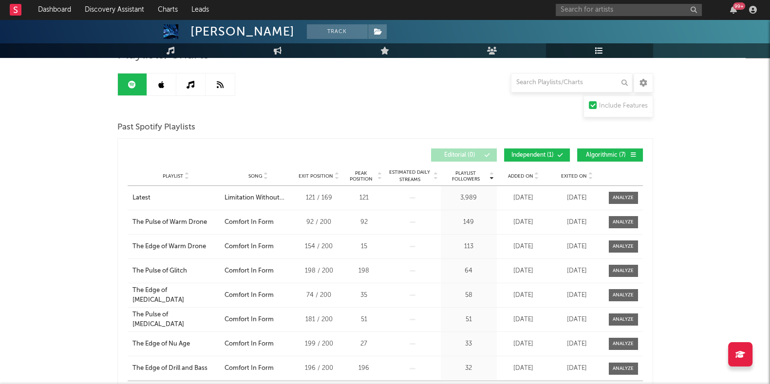
scroll to position [60, 0]
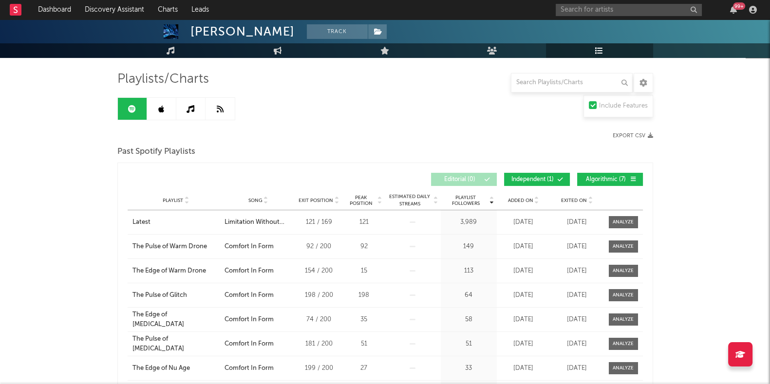
drag, startPoint x: 152, startPoint y: 104, endPoint x: 174, endPoint y: 111, distance: 22.8
click at [152, 105] on link at bounding box center [161, 109] width 29 height 22
